Goal: Information Seeking & Learning: Find specific page/section

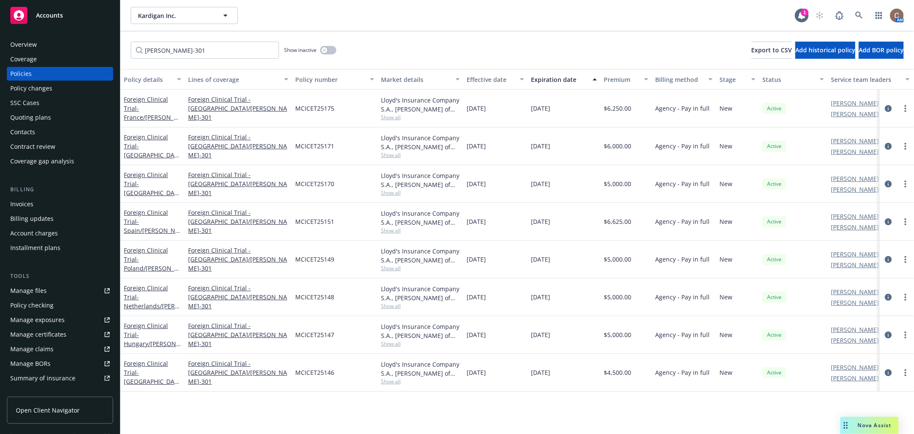
click at [518, 18] on div "Kardigan Inc. Kardigan Inc." at bounding box center [463, 15] width 664 height 17
click at [58, 20] on div "Accounts" at bounding box center [59, 15] width 99 height 17
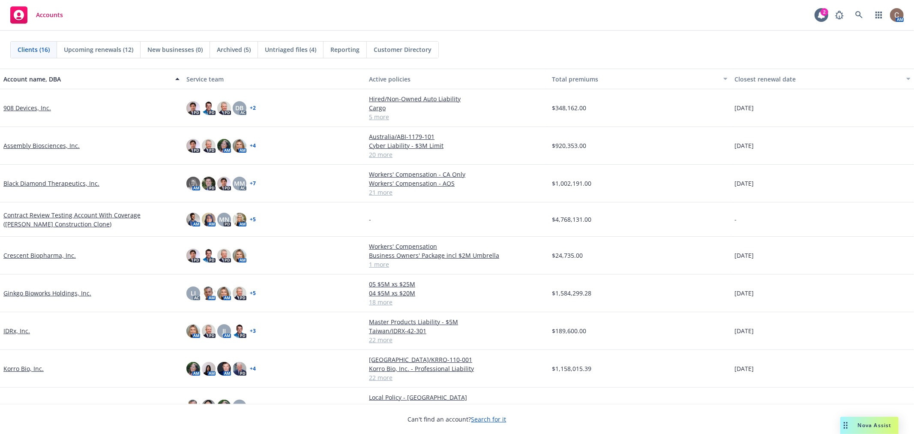
click at [52, 292] on link "Ginkgo Bioworks Holdings, Inc." at bounding box center [47, 292] width 88 height 9
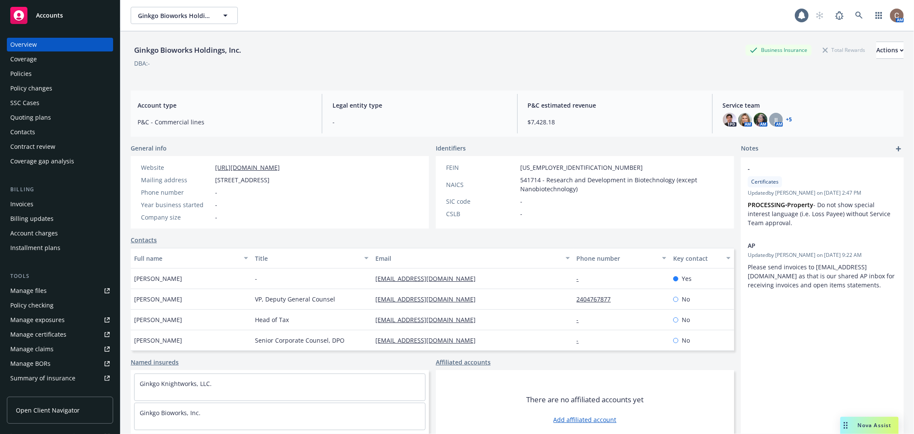
click at [35, 69] on div "Policies" at bounding box center [59, 74] width 99 height 14
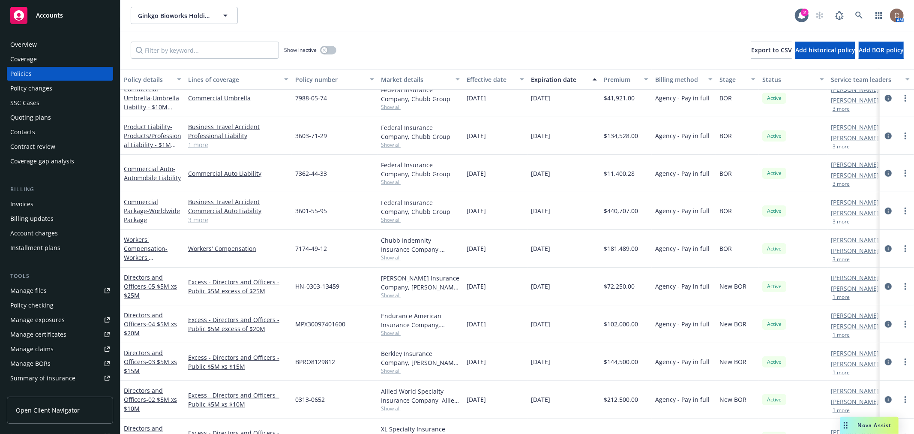
scroll to position [285, 0]
click at [144, 222] on span "- Worldwide Package" at bounding box center [152, 217] width 56 height 17
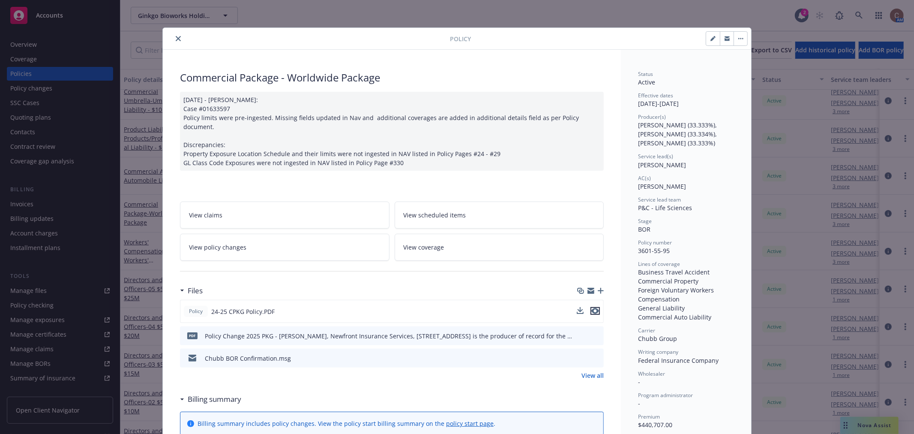
click at [591, 308] on icon "preview file" at bounding box center [595, 311] width 8 height 6
